Goal: Task Accomplishment & Management: Use online tool/utility

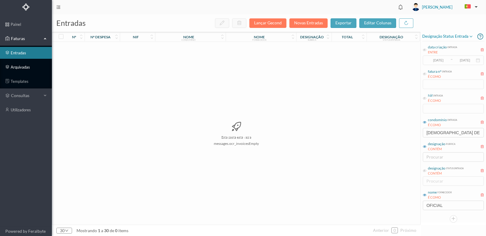
drag, startPoint x: 0, startPoint y: 0, endPoint x: 14, endPoint y: 67, distance: 68.2
click at [14, 66] on link "arquivadas" at bounding box center [26, 67] width 52 height 12
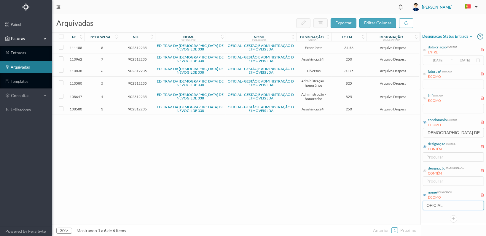
drag, startPoint x: 442, startPoint y: 203, endPoint x: 399, endPoint y: 203, distance: 42.4
click at [399, 203] on div "arquivadas exportar editar colunas nº nº despesa nif nome condomínio nome forne…" at bounding box center [269, 124] width 434 height 221
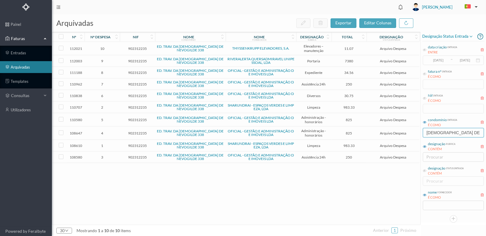
drag, startPoint x: 444, startPoint y: 131, endPoint x: 412, endPoint y: 132, distance: 32.0
click at [412, 132] on div "arquivadas exportar editar colunas nº nº despesa nif nome condomínio nome forne…" at bounding box center [269, 124] width 434 height 221
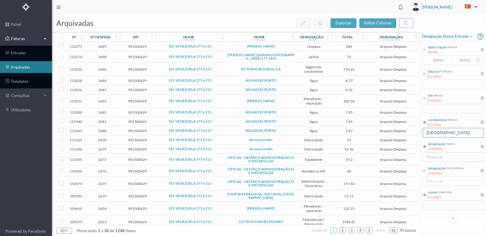
type input "[GEOGRAPHIC_DATA]"
click at [104, 69] on span "2686" at bounding box center [102, 69] width 32 height 4
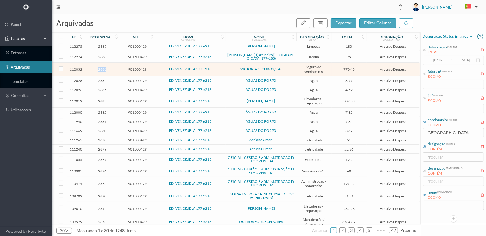
click at [104, 69] on span "2686" at bounding box center [102, 69] width 32 height 4
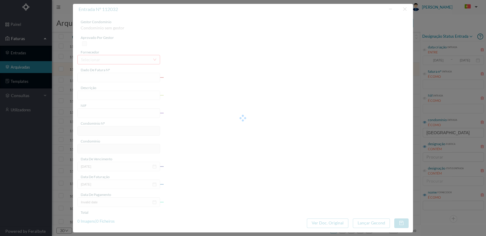
type input "F 0847"
type input "Seg Condominio Ap. nº 11667334 ([DATE] a [DATE])"
type input "901500429"
type input "[DATE]"
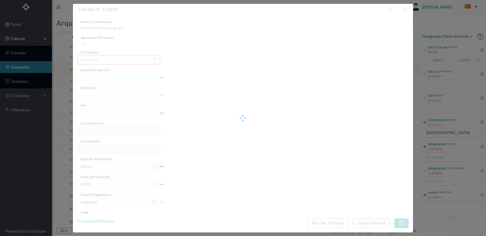
type input "[DATE]"
type input "770.45"
type input "512"
type input "ED. VENEZUELA 177 e 213"
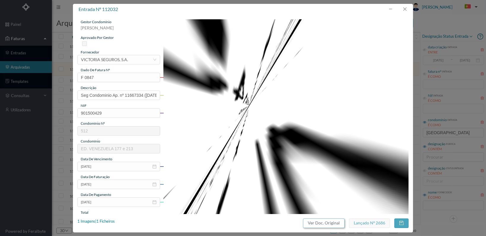
click at [319, 224] on button "Ver Doc. Original" at bounding box center [323, 222] width 41 height 9
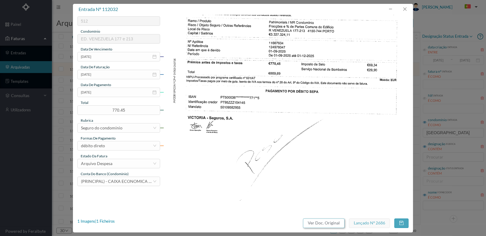
scroll to position [119, 0]
